Goal: Information Seeking & Learning: Learn about a topic

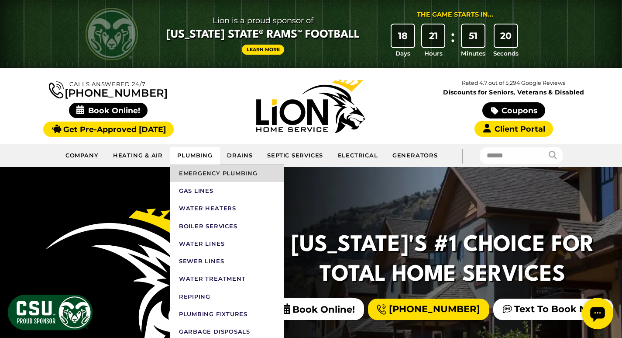
click at [197, 172] on link "Emergency Plumbing" at bounding box center [227, 172] width 114 height 17
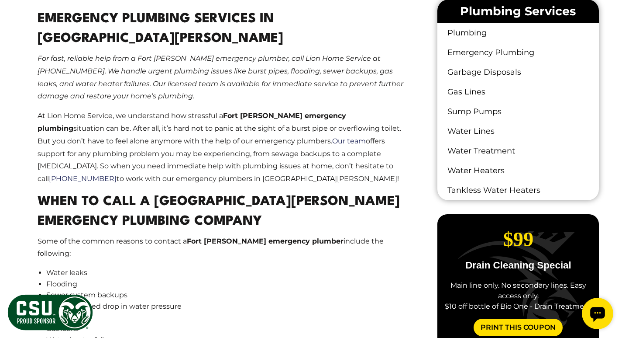
scroll to position [568, 0]
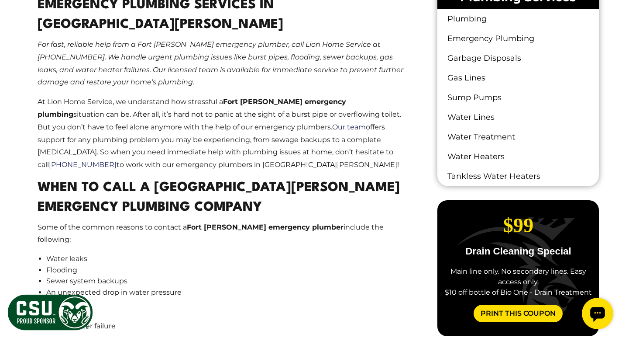
click at [159, 154] on main "Emergency Plumbing Services In [GEOGRAPHIC_DATA][PERSON_NAME] For fast, reliabl…" at bounding box center [225, 290] width 403 height 616
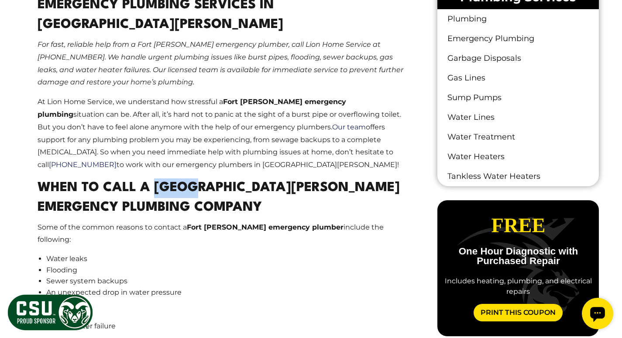
click at [155, 158] on main "Emergency Plumbing Services In [GEOGRAPHIC_DATA][PERSON_NAME] For fast, reliabl…" at bounding box center [225, 290] width 403 height 616
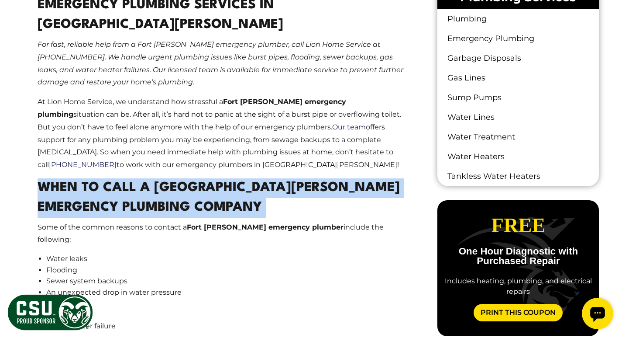
click at [155, 158] on main "Emergency Plumbing Services In [GEOGRAPHIC_DATA][PERSON_NAME] For fast, reliabl…" at bounding box center [225, 290] width 403 height 616
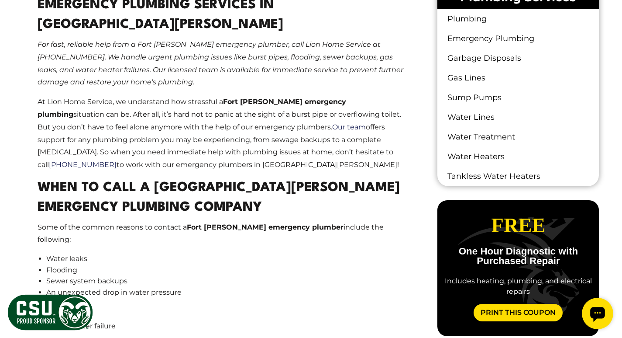
click at [173, 132] on p "At Lion Home Service, we understand how stressful a Fort [PERSON_NAME] emergenc…" at bounding box center [225, 134] width 375 height 76
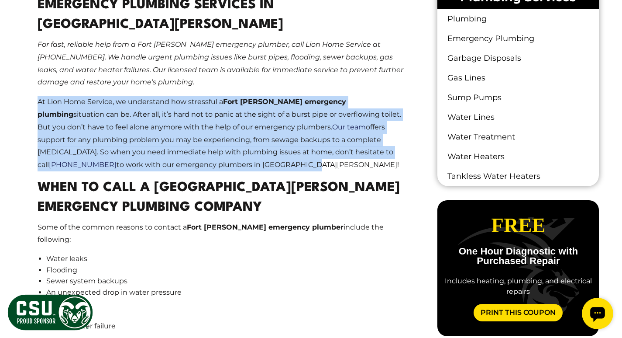
drag, startPoint x: 163, startPoint y: 147, endPoint x: 31, endPoint y: 77, distance: 149.4
click at [31, 77] on main "Emergency Plumbing Services In [GEOGRAPHIC_DATA][PERSON_NAME] For fast, reliabl…" at bounding box center [225, 290] width 403 height 616
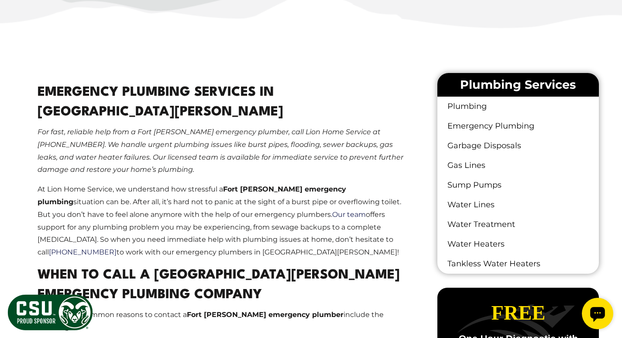
scroll to position [524, 0]
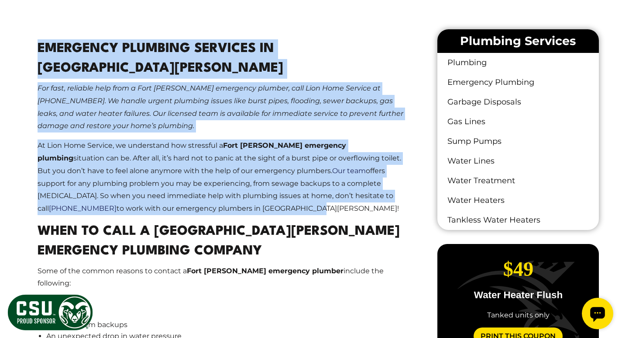
drag, startPoint x: 38, startPoint y: 42, endPoint x: 177, endPoint y: 189, distance: 202.0
click at [178, 190] on main "Emergency Plumbing Services In [GEOGRAPHIC_DATA][PERSON_NAME] For fast, reliabl…" at bounding box center [225, 333] width 403 height 616
click at [162, 181] on p "At Lion Home Service, we understand how stressful a Fort [PERSON_NAME] emergenc…" at bounding box center [225, 177] width 375 height 76
drag, startPoint x: 170, startPoint y: 187, endPoint x: 41, endPoint y: 46, distance: 191.6
click at [41, 46] on main "Emergency Plumbing Services In [GEOGRAPHIC_DATA][PERSON_NAME] For fast, reliabl…" at bounding box center [225, 333] width 403 height 616
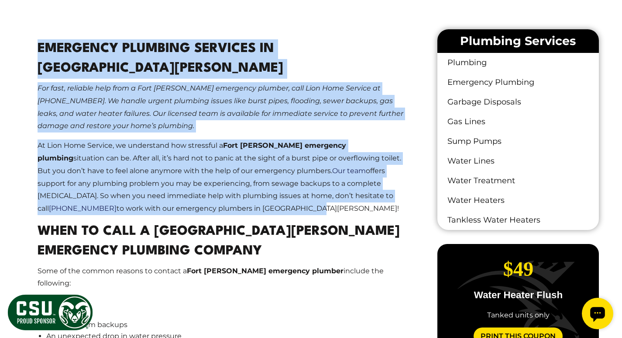
click at [41, 46] on h2 "Emergency Plumbing Services In [GEOGRAPHIC_DATA][PERSON_NAME]" at bounding box center [225, 58] width 375 height 39
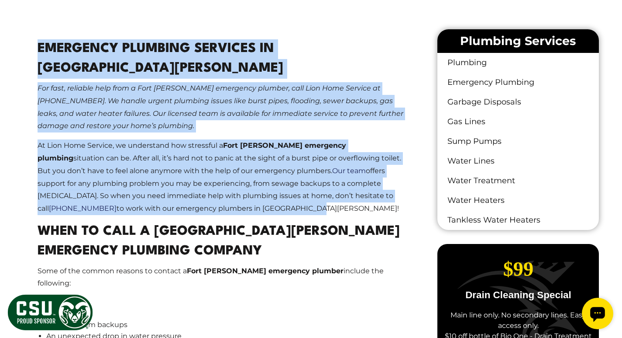
drag, startPoint x: 36, startPoint y: 45, endPoint x: 200, endPoint y: 191, distance: 219.9
click at [200, 191] on main "Emergency Plumbing Services In [GEOGRAPHIC_DATA][PERSON_NAME] For fast, reliabl…" at bounding box center [225, 333] width 403 height 616
click at [200, 190] on p "At Lion Home Service, we understand how stressful a Fort [PERSON_NAME] emergenc…" at bounding box center [225, 177] width 375 height 76
drag, startPoint x: 166, startPoint y: 188, endPoint x: 41, endPoint y: 43, distance: 191.4
click at [41, 43] on main "Emergency Plumbing Services In [GEOGRAPHIC_DATA][PERSON_NAME] For fast, reliabl…" at bounding box center [225, 333] width 403 height 616
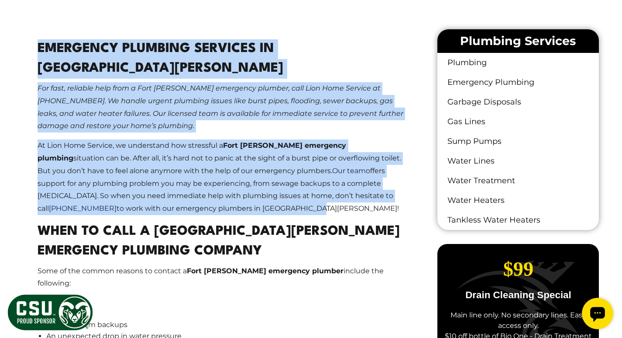
click at [41, 43] on h2 "Emergency Plumbing Services In [GEOGRAPHIC_DATA][PERSON_NAME]" at bounding box center [225, 58] width 375 height 39
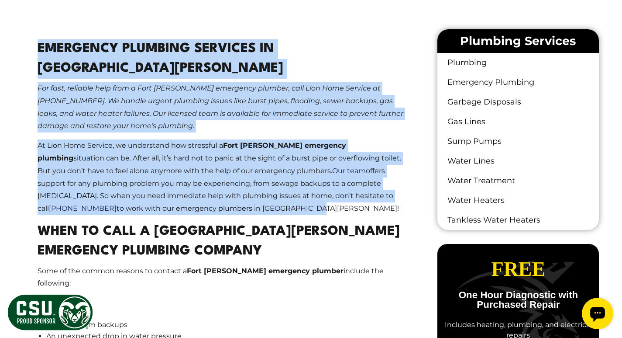
drag, startPoint x: 38, startPoint y: 43, endPoint x: 177, endPoint y: 183, distance: 197.6
click at [177, 183] on main "Emergency Plumbing Services In [GEOGRAPHIC_DATA][PERSON_NAME] For fast, reliabl…" at bounding box center [225, 333] width 403 height 616
click at [175, 183] on p "At Lion Home Service, we understand how stressful a Fort [PERSON_NAME] emergenc…" at bounding box center [225, 177] width 375 height 76
click at [164, 187] on p "At Lion Home Service, we understand how stressful a Fort [PERSON_NAME] emergenc…" at bounding box center [225, 177] width 375 height 76
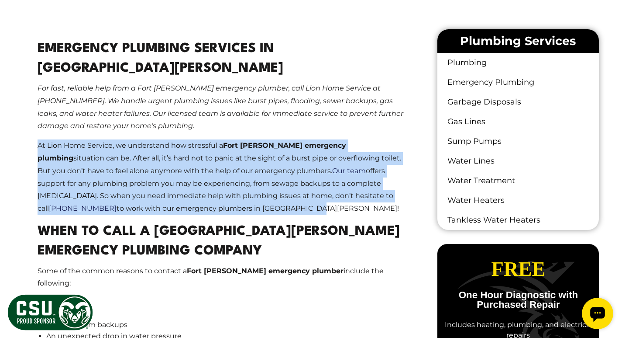
drag, startPoint x: 165, startPoint y: 187, endPoint x: 38, endPoint y: 125, distance: 141.2
click at [38, 139] on p "At Lion Home Service, we understand how stressful a Fort [PERSON_NAME] emergenc…" at bounding box center [225, 177] width 375 height 76
click at [87, 140] on p "At Lion Home Service, we understand how stressful a Fort [PERSON_NAME] emergenc…" at bounding box center [225, 177] width 375 height 76
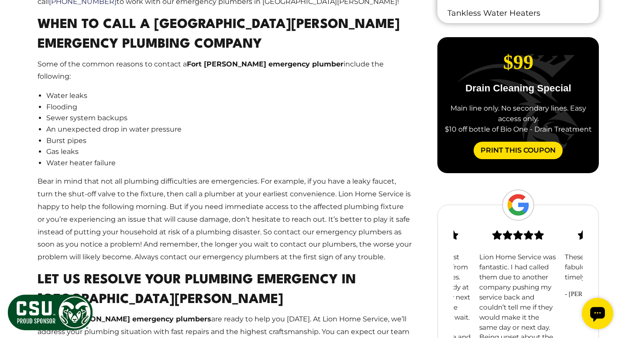
scroll to position [655, 0]
